Goal: Task Accomplishment & Management: Manage account settings

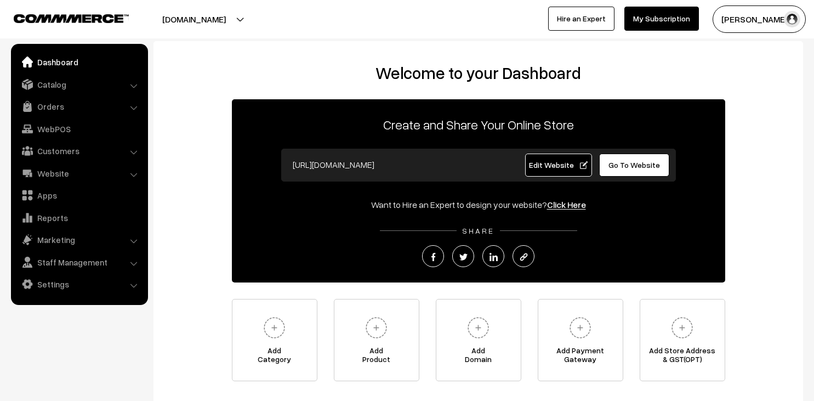
click at [73, 107] on link "Orders" at bounding box center [79, 106] width 130 height 20
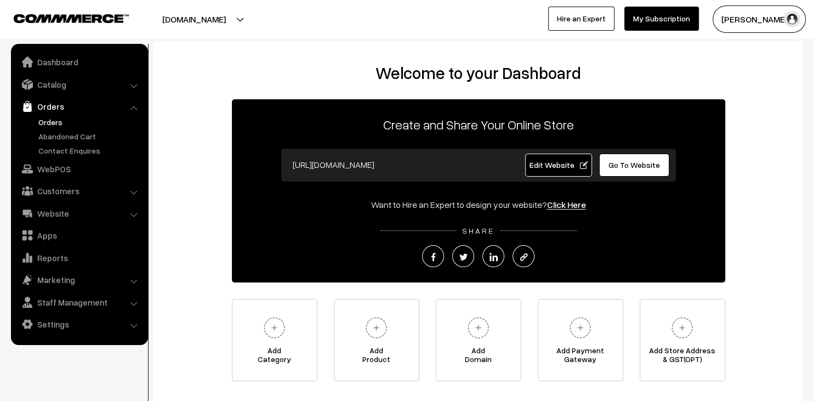
click at [62, 124] on link "Orders" at bounding box center [90, 122] width 109 height 12
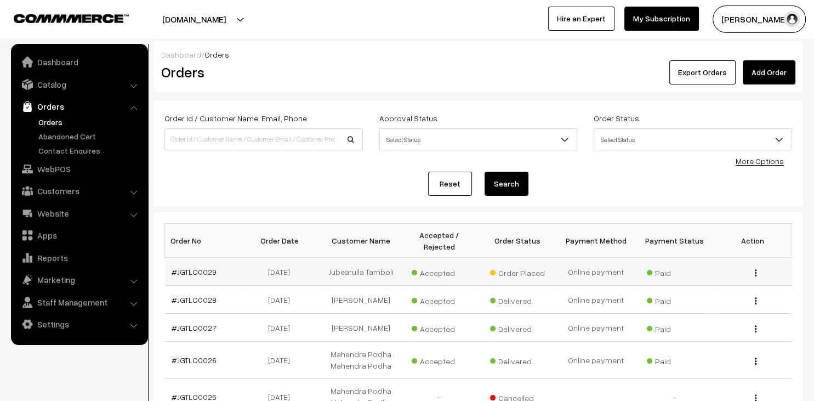
click at [428, 266] on span "Accepted" at bounding box center [439, 271] width 55 height 14
click at [754, 277] on td "View" at bounding box center [753, 272] width 78 height 28
click at [755, 271] on img "button" at bounding box center [756, 272] width 2 height 7
click at [727, 291] on link "View" at bounding box center [706, 288] width 93 height 24
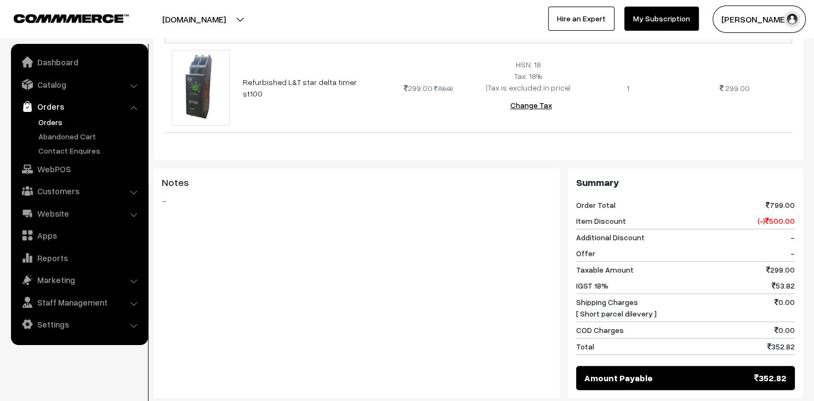
scroll to position [504, 0]
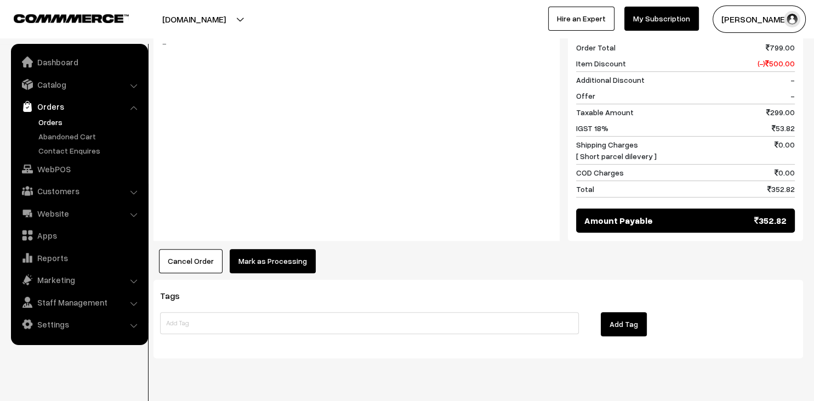
click at [286, 249] on button "Mark as Processing" at bounding box center [273, 261] width 86 height 24
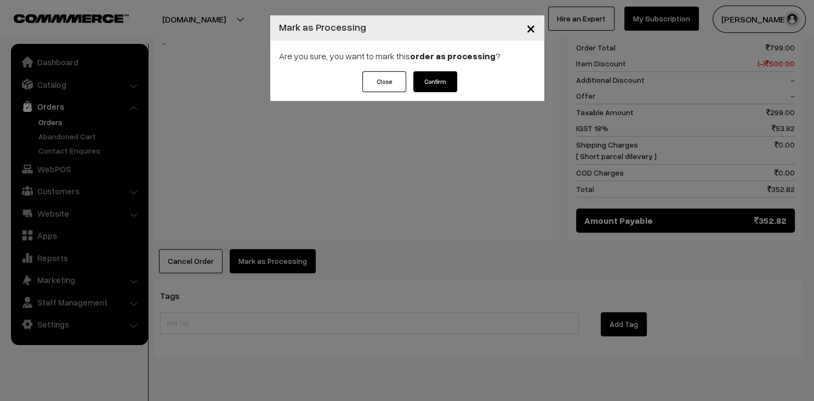
click at [435, 82] on button "Confirm" at bounding box center [435, 81] width 44 height 21
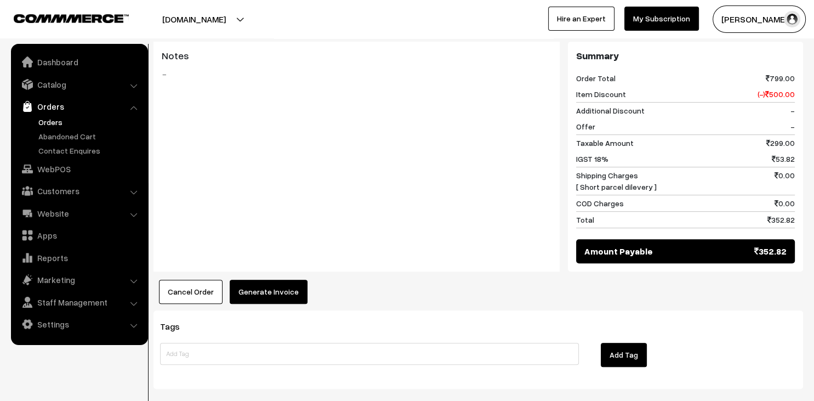
scroll to position [504, 0]
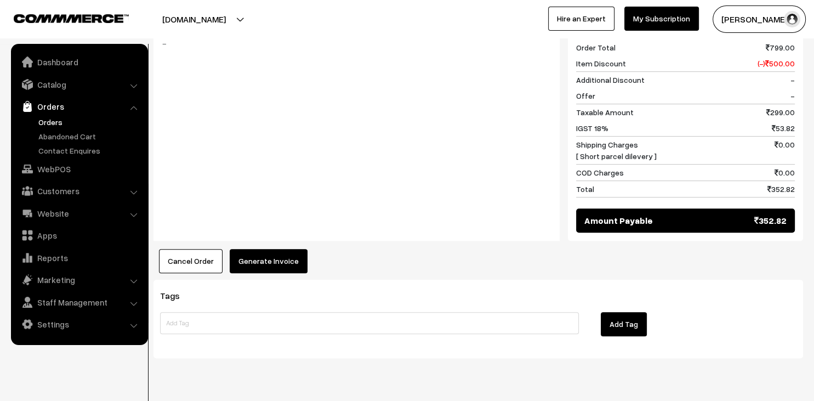
click at [285, 249] on button "Generate Invoice" at bounding box center [269, 261] width 78 height 24
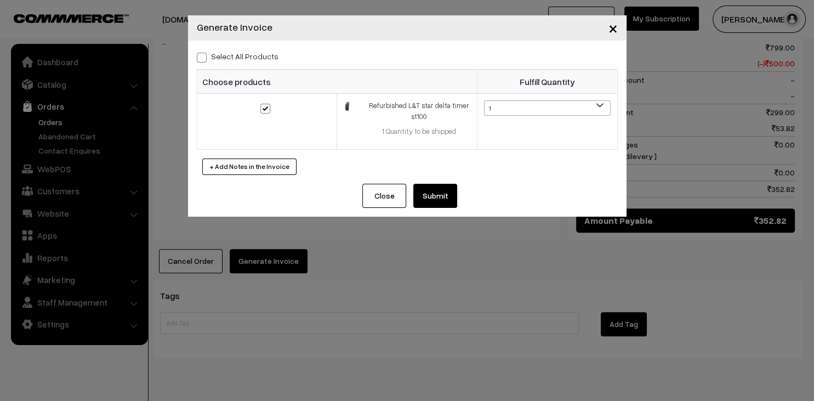
click at [211, 58] on label "Select All Products" at bounding box center [238, 56] width 82 height 12
click at [204, 58] on input "Select All Products" at bounding box center [200, 55] width 7 height 7
checkbox input "true"
click at [441, 195] on button "Submit" at bounding box center [435, 196] width 44 height 24
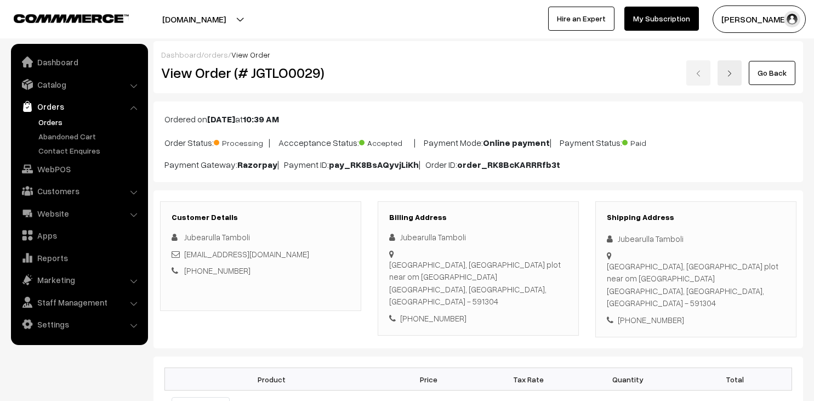
scroll to position [504, 0]
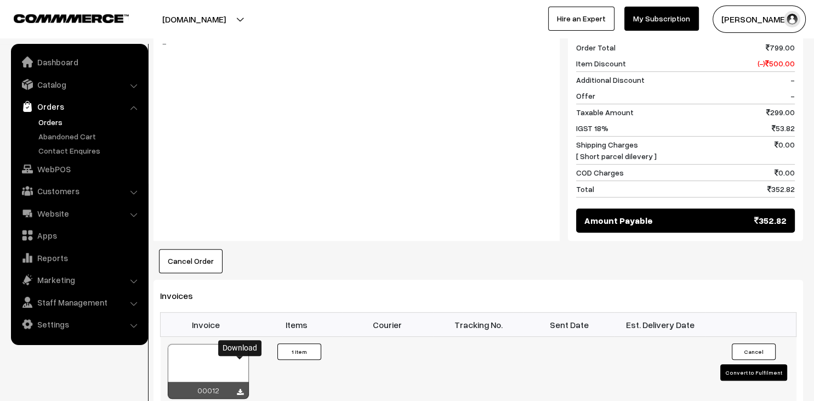
click at [242, 389] on icon at bounding box center [240, 392] width 7 height 7
